Goal: Information Seeking & Learning: Learn about a topic

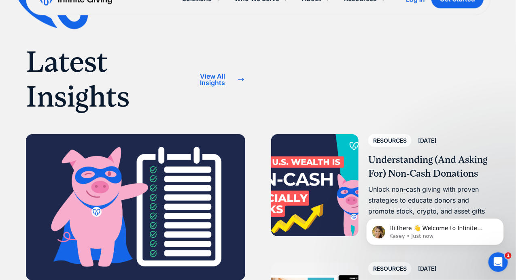
scroll to position [2228, 0]
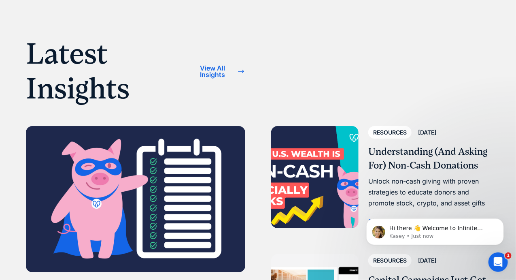
click at [218, 76] on div "View All Insights" at bounding box center [213, 71] width 43 height 13
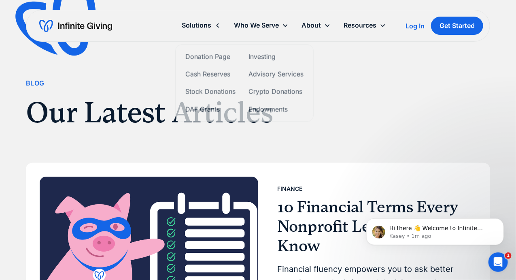
click at [202, 28] on div "Solutions" at bounding box center [197, 25] width 30 height 11
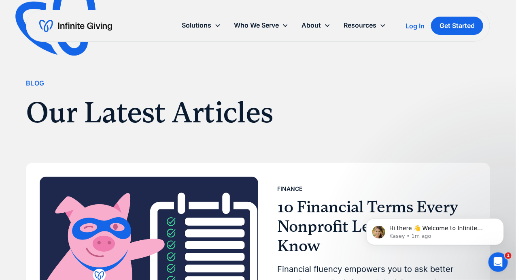
click at [212, 24] on div "Solutions" at bounding box center [201, 25] width 52 height 17
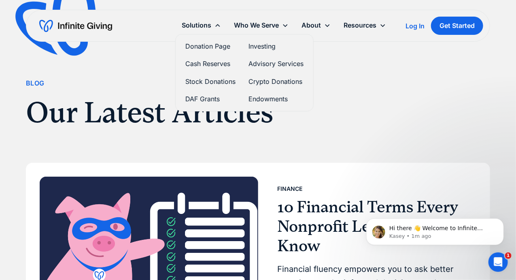
click at [251, 44] on link "Investing" at bounding box center [276, 46] width 55 height 11
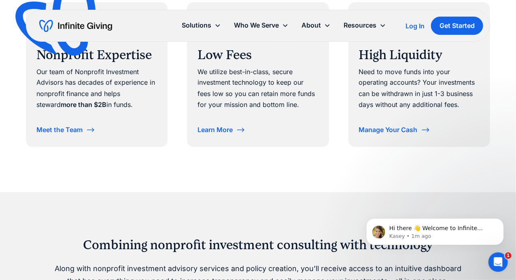
scroll to position [526, 0]
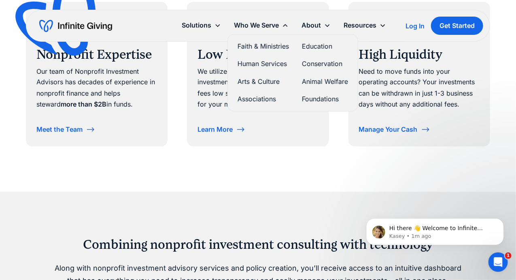
click at [277, 81] on link "Arts & Culture" at bounding box center [263, 81] width 51 height 11
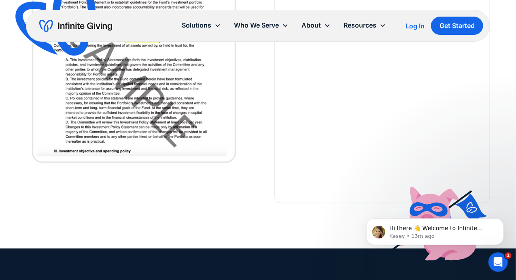
scroll to position [2048, 0]
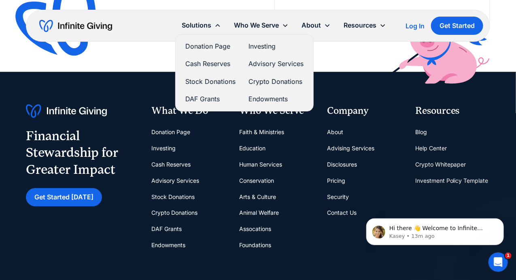
click at [264, 100] on link "Endowments" at bounding box center [276, 99] width 55 height 11
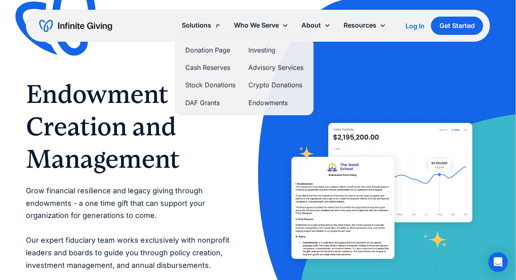
click at [195, 27] on div "Solutions" at bounding box center [197, 25] width 30 height 11
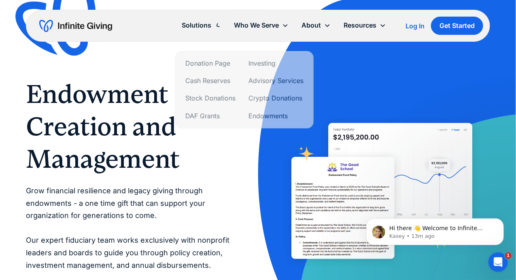
click at [206, 28] on div "Solutions" at bounding box center [197, 25] width 30 height 11
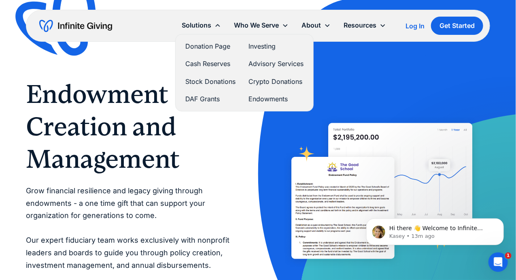
click at [259, 83] on link "Crypto Donations" at bounding box center [276, 81] width 55 height 11
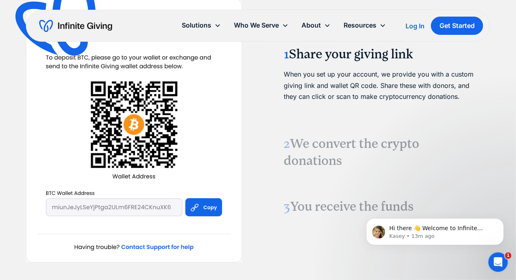
scroll to position [810, 0]
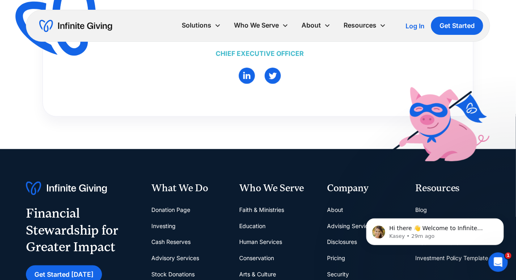
scroll to position [196, 0]
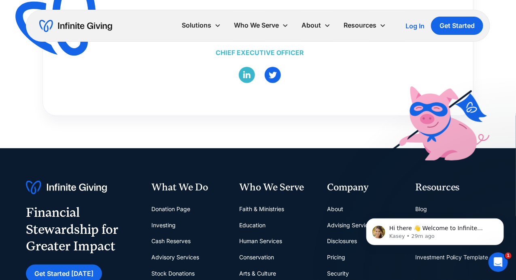
click at [242, 70] on link "" at bounding box center [247, 75] width 16 height 16
